Goal: Entertainment & Leisure: Consume media (video, audio)

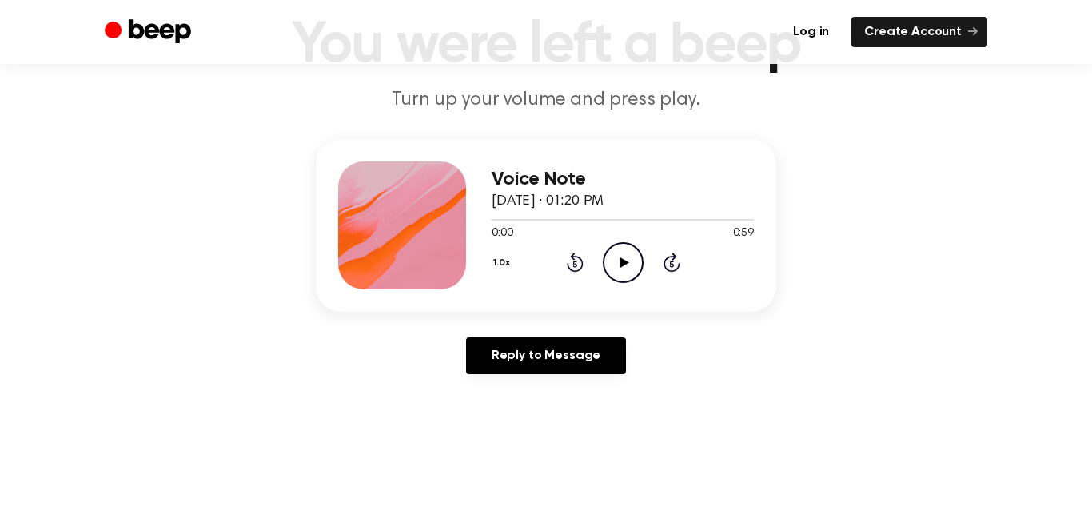
scroll to position [139, 0]
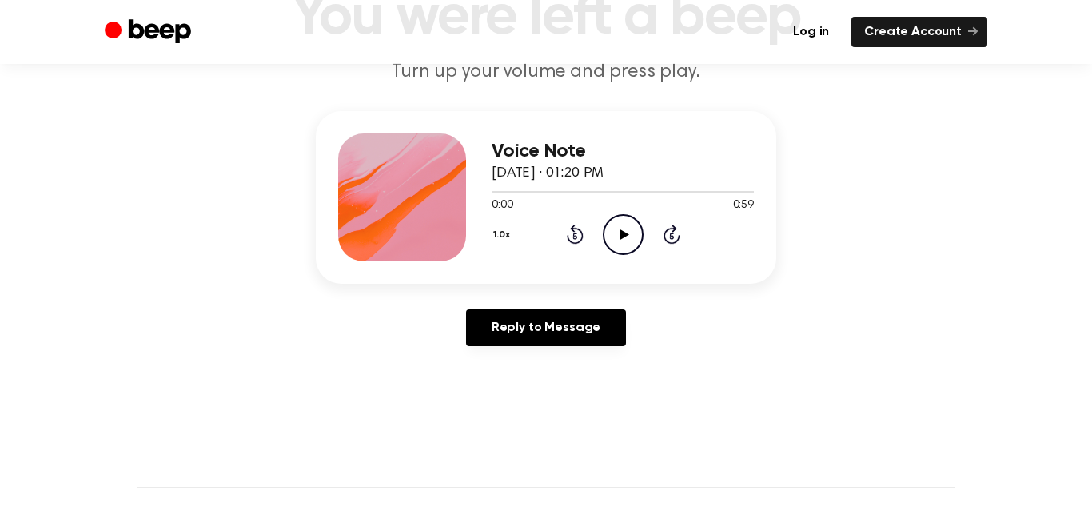
click at [610, 233] on icon "Play Audio" at bounding box center [622, 234] width 41 height 41
click at [620, 250] on icon "Pause Audio" at bounding box center [622, 234] width 41 height 41
click at [624, 223] on icon "Play Audio" at bounding box center [622, 234] width 41 height 41
click at [626, 224] on icon "Pause Audio" at bounding box center [622, 234] width 41 height 41
click at [624, 233] on icon at bounding box center [623, 234] width 9 height 10
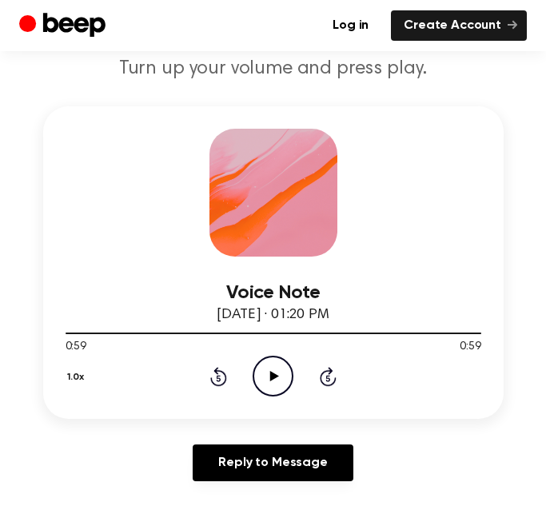
scroll to position [185, 0]
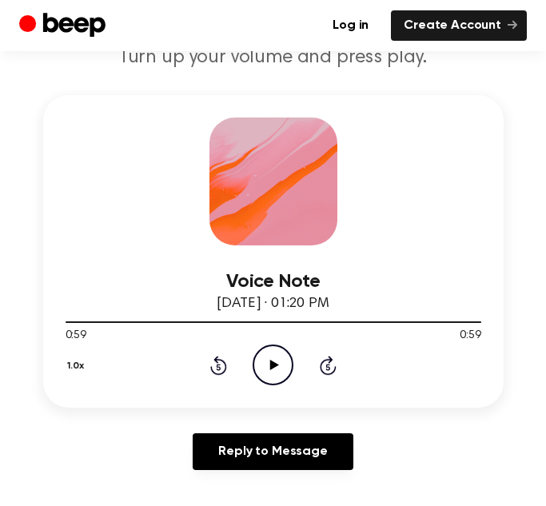
click at [279, 365] on icon "Play Audio" at bounding box center [273, 364] width 41 height 41
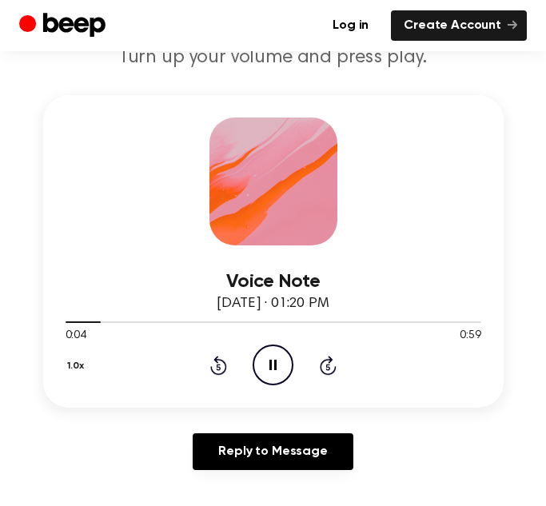
click at [258, 365] on icon "Pause Audio" at bounding box center [273, 364] width 41 height 41
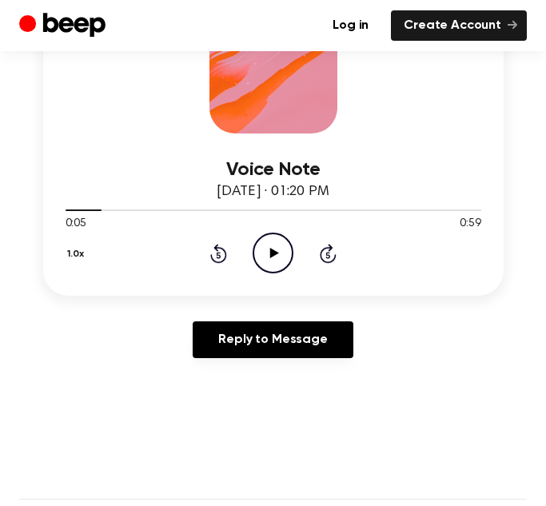
scroll to position [288, 0]
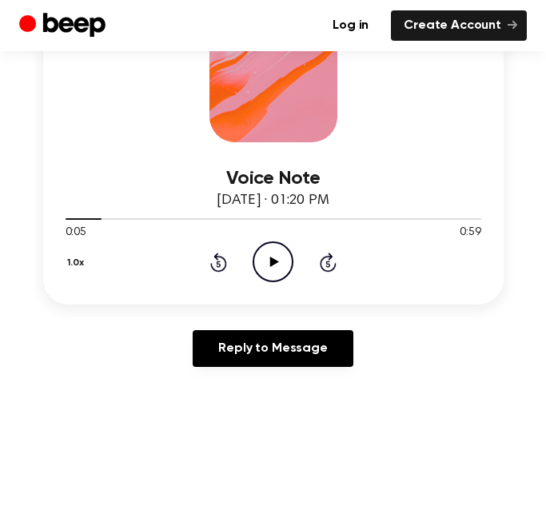
click at [74, 260] on button "1.0x" at bounding box center [78, 262] width 25 height 27
click at [88, 438] on li "2.0x" at bounding box center [97, 448] width 62 height 30
click at [270, 267] on icon "Play Audio" at bounding box center [273, 261] width 41 height 41
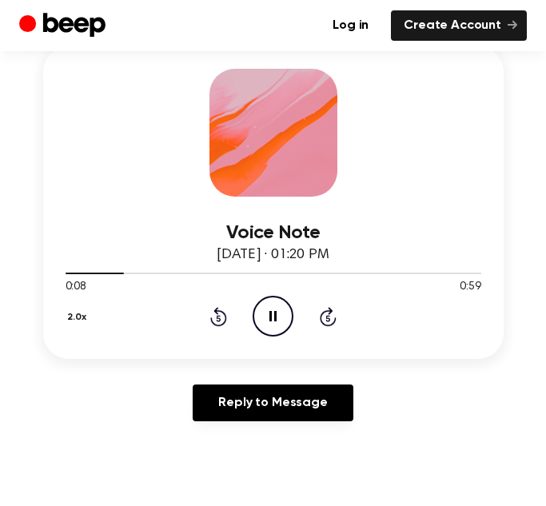
drag, startPoint x: 116, startPoint y: 273, endPoint x: 55, endPoint y: 279, distance: 61.0
click at [55, 279] on div "Voice Note August 17, 2024 · 01:20 PM 0:08 0:59 Your browser does not support t…" at bounding box center [273, 202] width 460 height 312
click at [205, 313] on div "2.0x Rewind 5 seconds Pause Audio Skip 5 seconds" at bounding box center [274, 316] width 416 height 41
click at [217, 315] on icon at bounding box center [219, 318] width 4 height 6
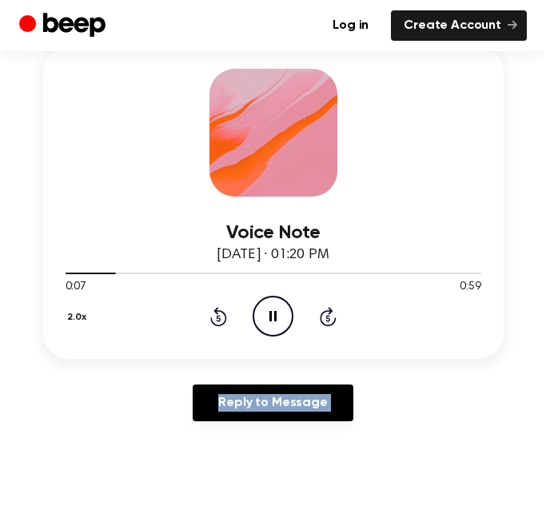
click at [217, 315] on icon at bounding box center [219, 318] width 4 height 6
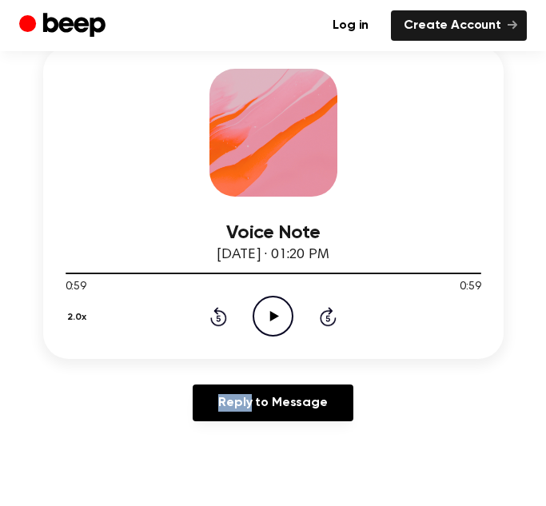
click at [74, 321] on button "2.0x" at bounding box center [79, 317] width 27 height 27
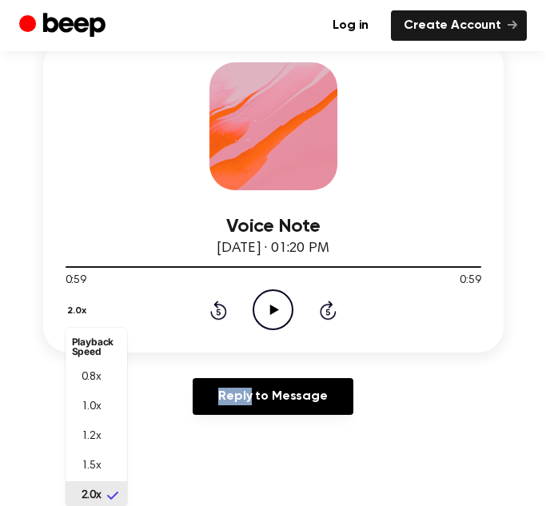
scroll to position [4, 0]
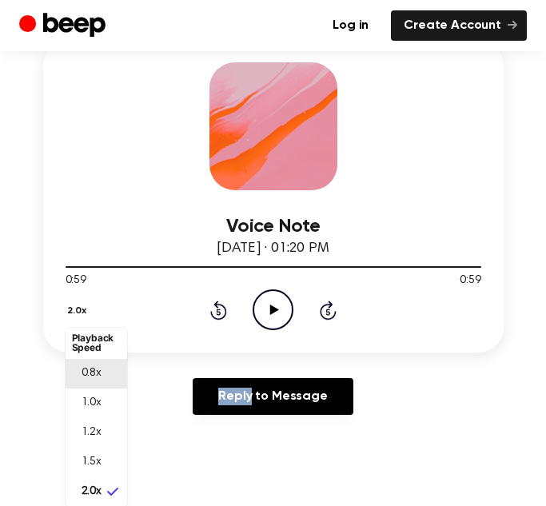
click at [103, 368] on li "0.8x" at bounding box center [97, 374] width 62 height 30
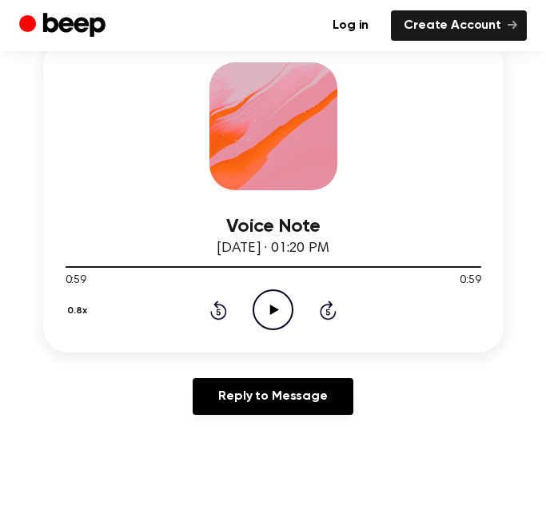
click at [258, 318] on icon "Play Audio" at bounding box center [273, 309] width 41 height 41
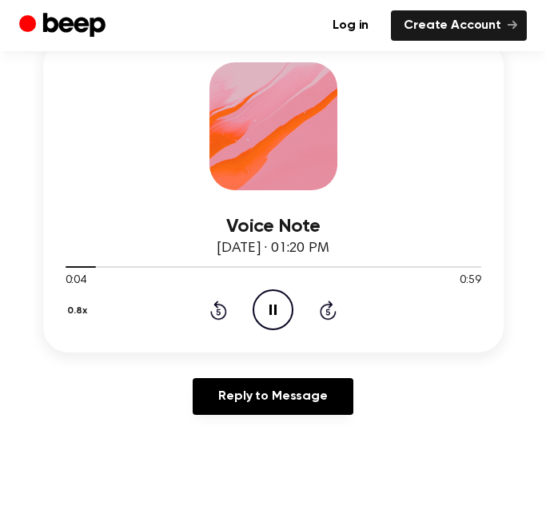
click at [79, 316] on button "0.8x" at bounding box center [80, 310] width 28 height 27
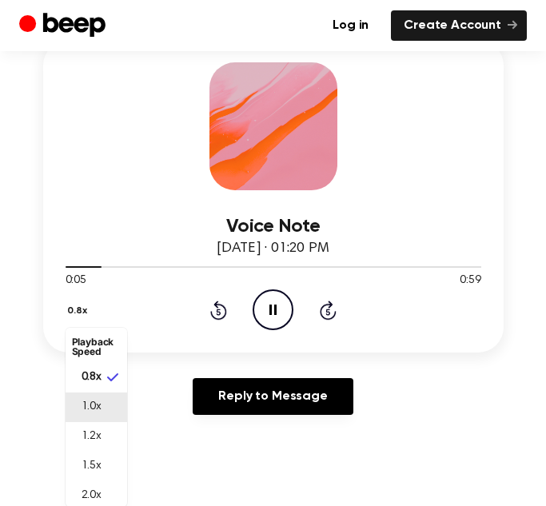
click at [96, 400] on span "1.0x" at bounding box center [92, 407] width 20 height 17
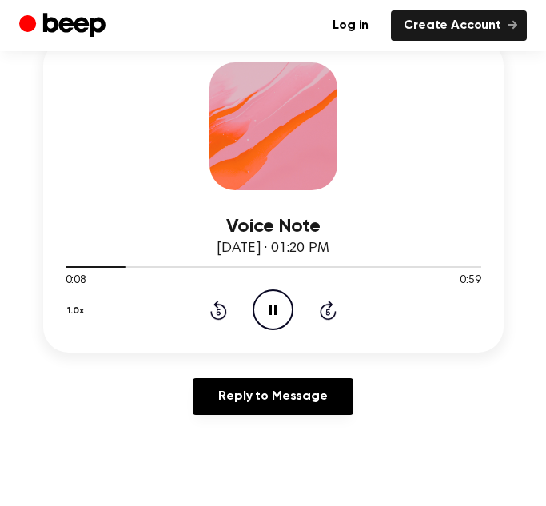
click at [262, 315] on icon "Pause Audio" at bounding box center [273, 309] width 41 height 41
click at [212, 316] on icon at bounding box center [218, 309] width 17 height 19
click at [214, 309] on icon "Rewind 5 seconds" at bounding box center [218, 310] width 18 height 21
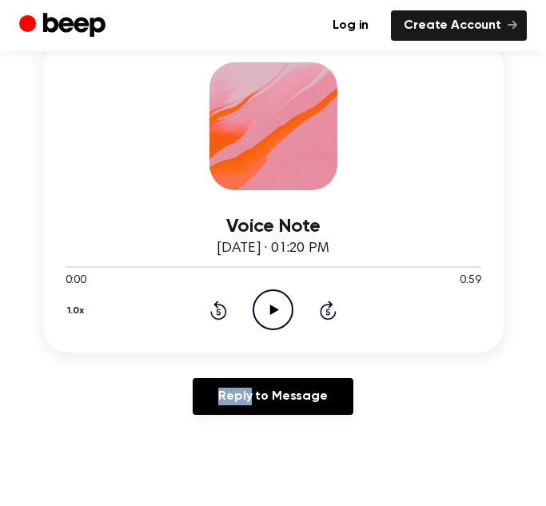
click at [214, 309] on icon "Rewind 5 seconds" at bounding box center [218, 310] width 18 height 21
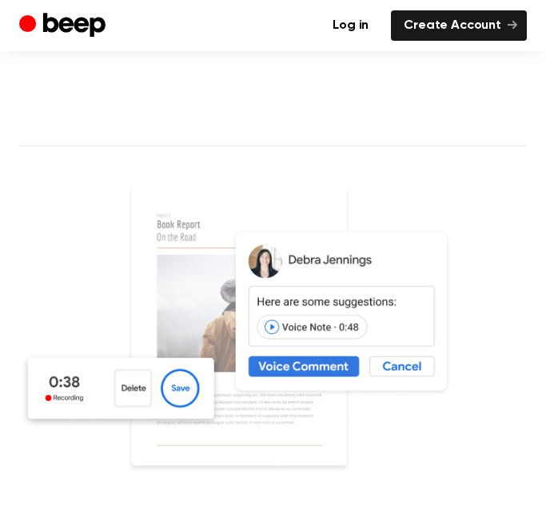
scroll to position [685, 0]
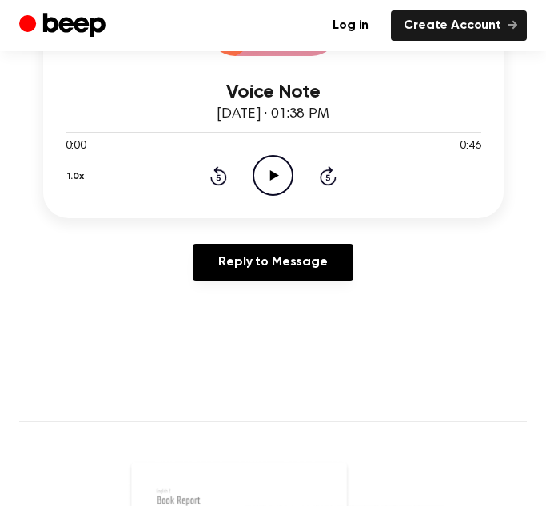
scroll to position [368, 0]
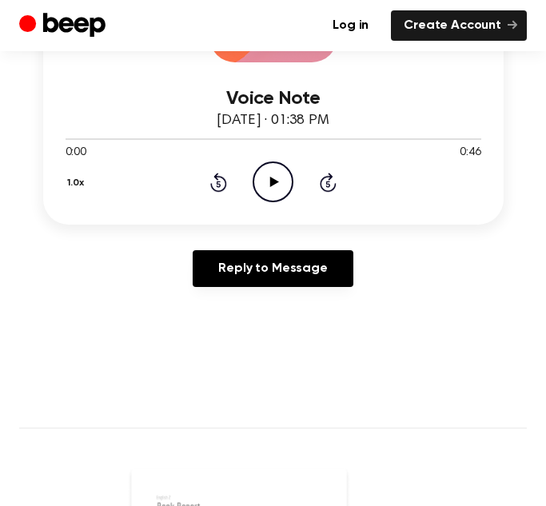
click at [271, 174] on icon "Play Audio" at bounding box center [273, 181] width 41 height 41
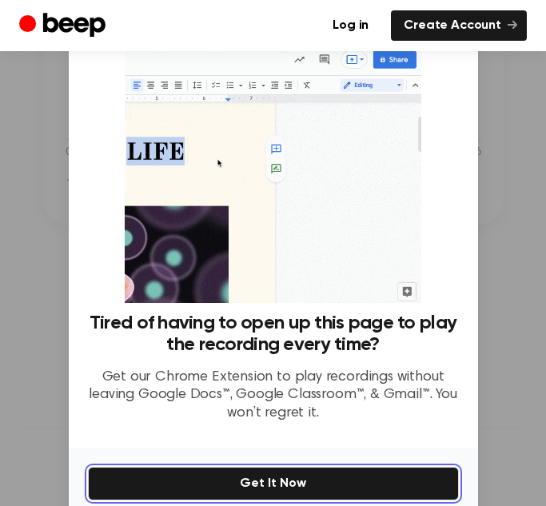
click at [380, 484] on button "Get It Now" at bounding box center [273, 484] width 371 height 34
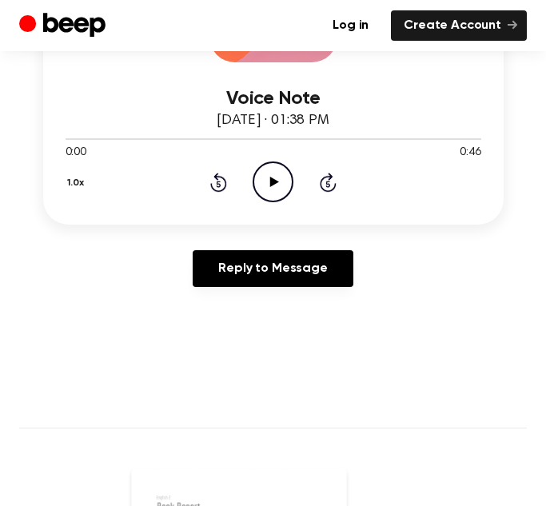
click at [273, 189] on icon "Play Audio" at bounding box center [273, 181] width 41 height 41
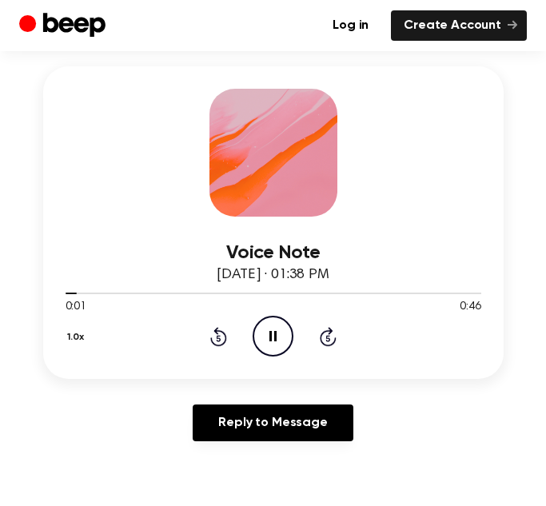
scroll to position [206, 0]
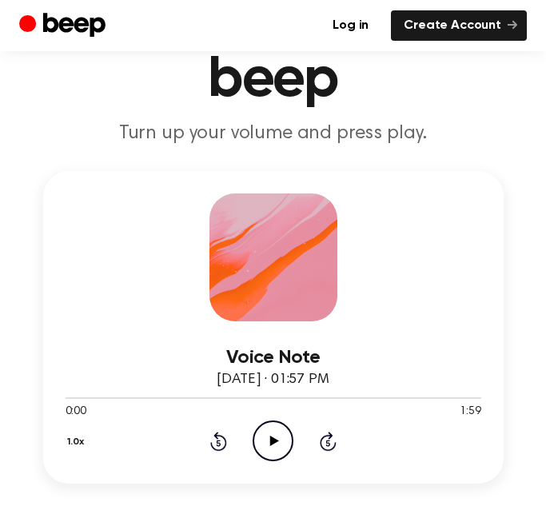
scroll to position [119, 0]
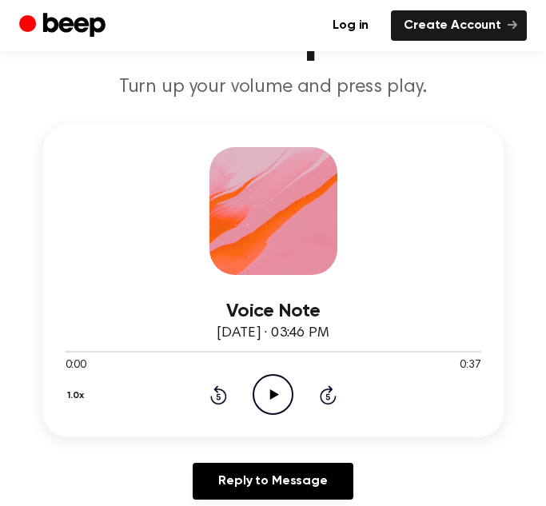
scroll to position [157, 0]
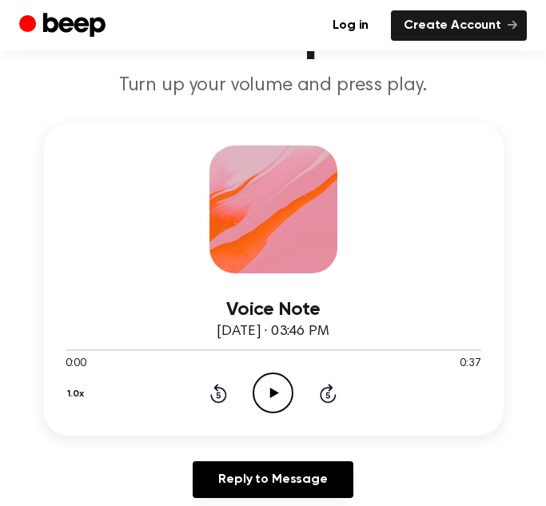
click at [272, 395] on icon at bounding box center [274, 393] width 9 height 10
click at [78, 391] on button "1.0x" at bounding box center [78, 393] width 25 height 27
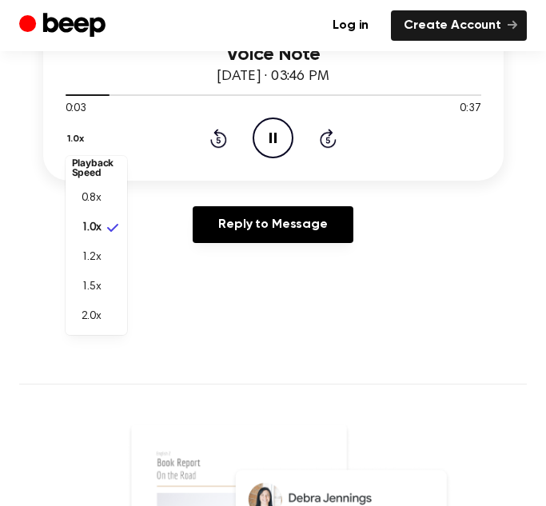
scroll to position [411, 0]
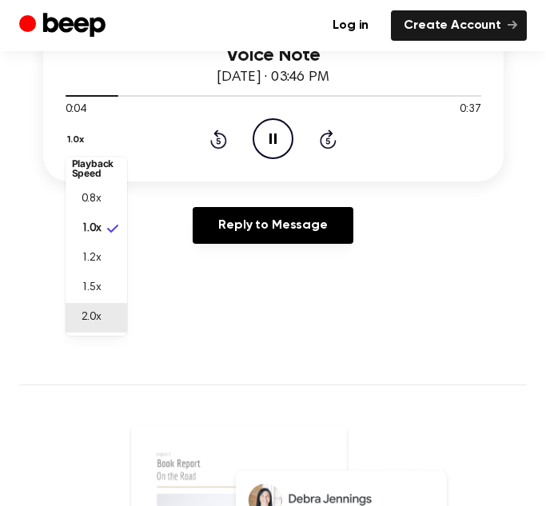
click at [88, 322] on span "2.0x" at bounding box center [92, 317] width 20 height 17
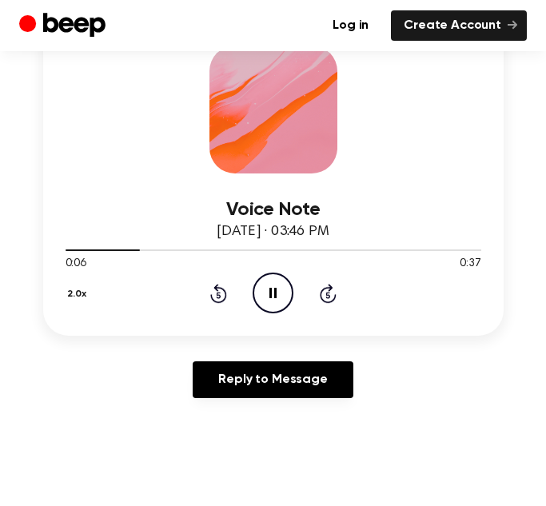
scroll to position [260, 0]
